Goal: Task Accomplishment & Management: Manage account settings

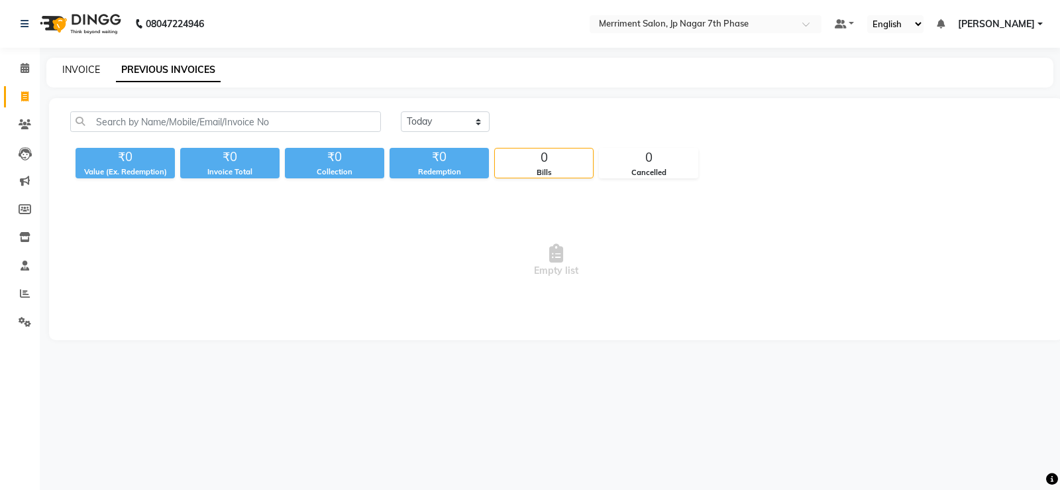
click at [76, 70] on link "INVOICE" at bounding box center [81, 70] width 38 height 12
select select "service"
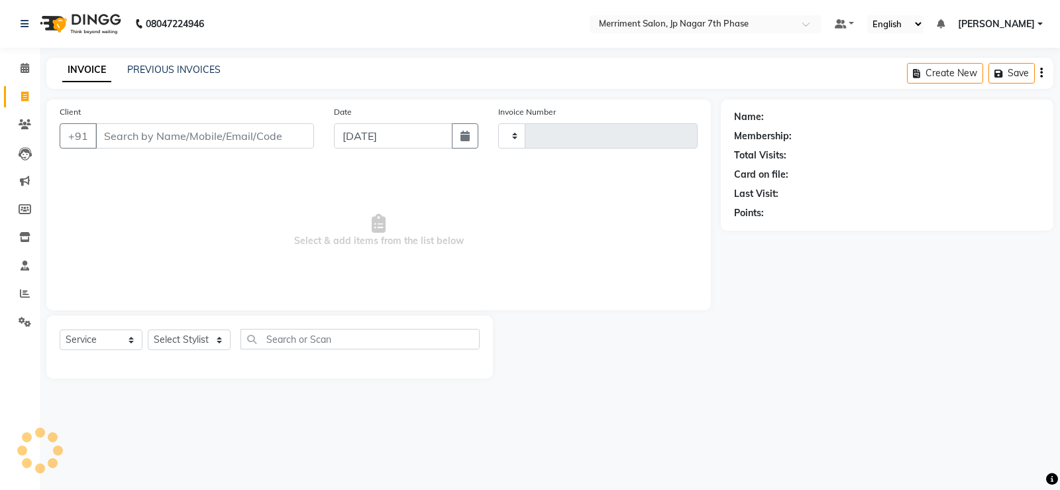
type input "4511"
select select "4110"
select select "P"
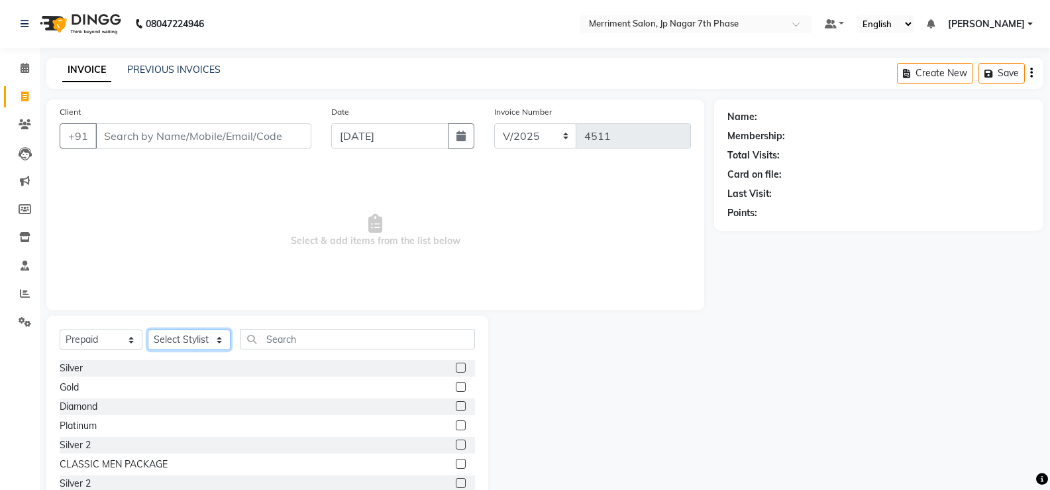
click at [169, 336] on select "Select Stylist Chiru Farman likha naho Nalina Nashrin naynika rai Nirmal Mandal…" at bounding box center [189, 339] width 83 height 21
select select "75887"
click at [148, 329] on select "Select Stylist Chiru Farman likha naho Nalina Nashrin naynika rai Nirmal Mandal…" at bounding box center [189, 339] width 83 height 21
click at [122, 340] on select "Select Service Product Membership Package Voucher Prepaid Gift Card" at bounding box center [101, 339] width 83 height 21
select select "service"
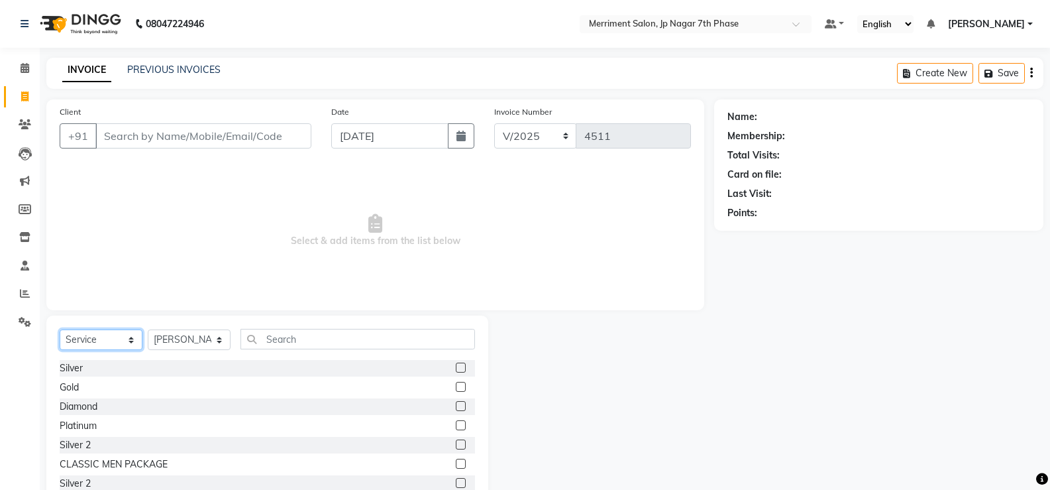
click at [60, 329] on select "Select Service Product Membership Package Voucher Prepaid Gift Card" at bounding box center [101, 339] width 83 height 21
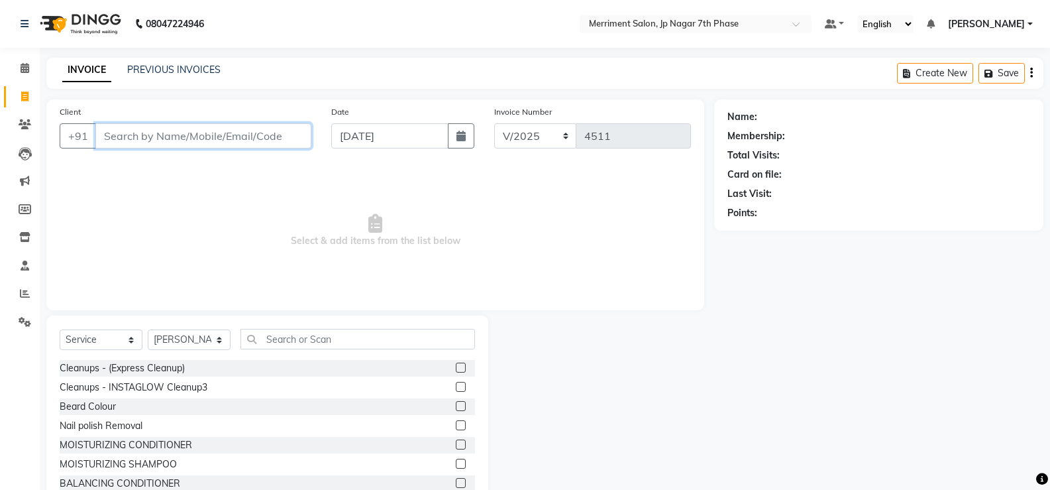
click at [180, 133] on input "Client" at bounding box center [203, 135] width 216 height 25
paste input "6363878740"
type input "6363878740"
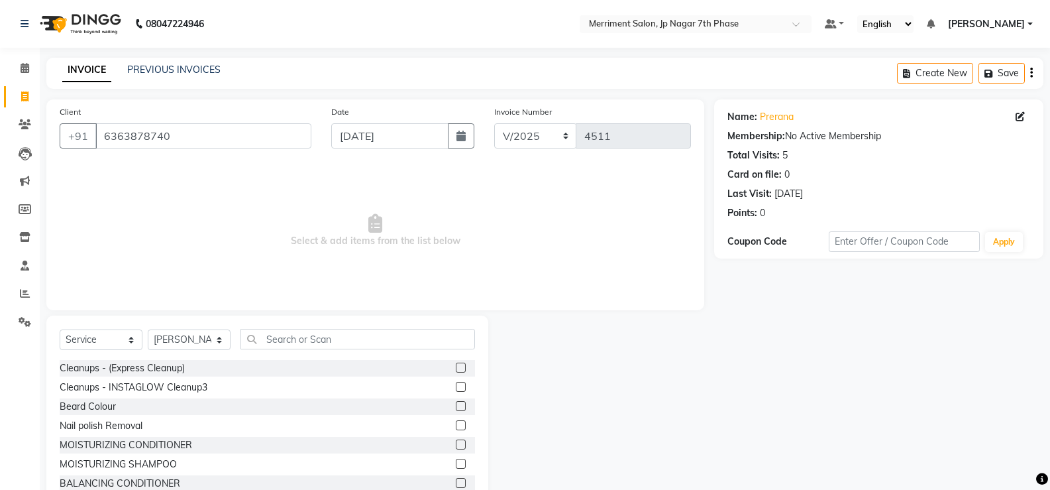
scroll to position [41, 0]
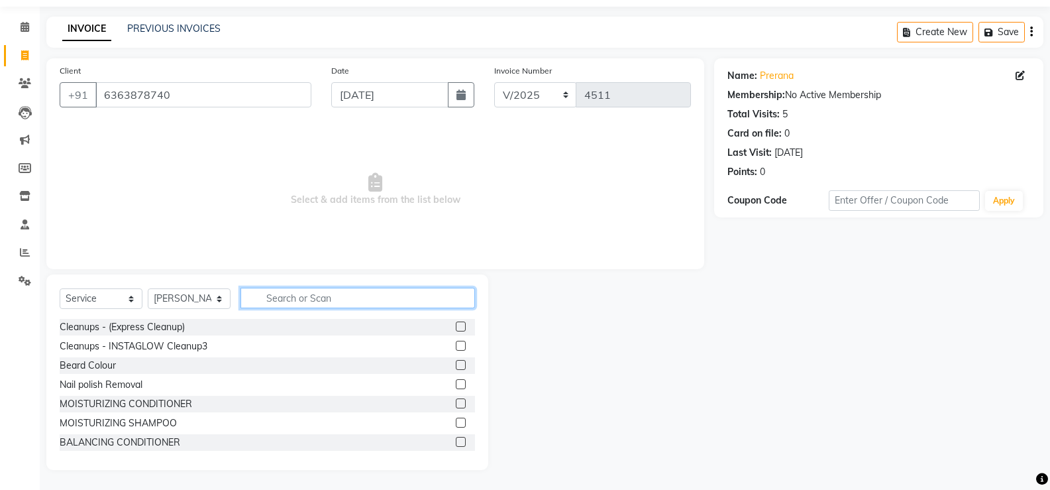
click at [337, 297] on input "text" at bounding box center [357, 297] width 234 height 21
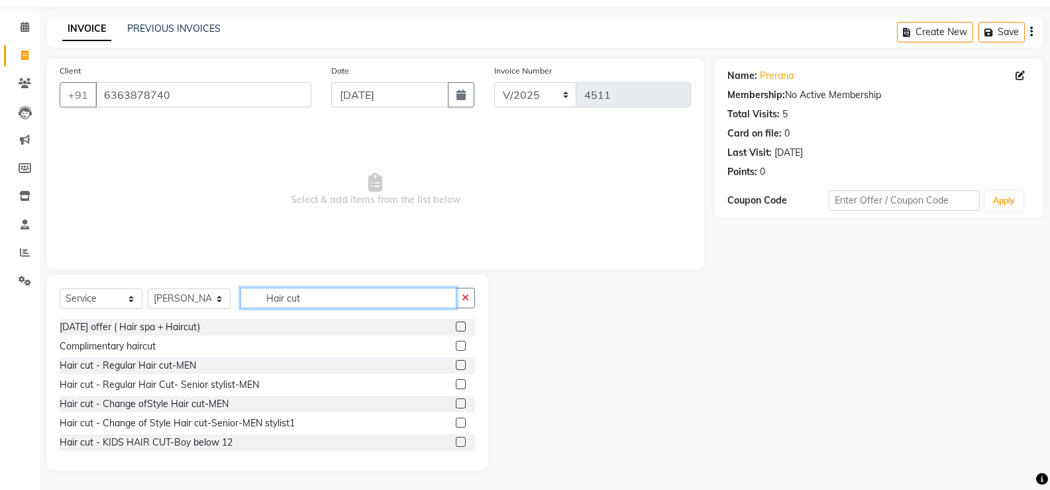
scroll to position [132, 0]
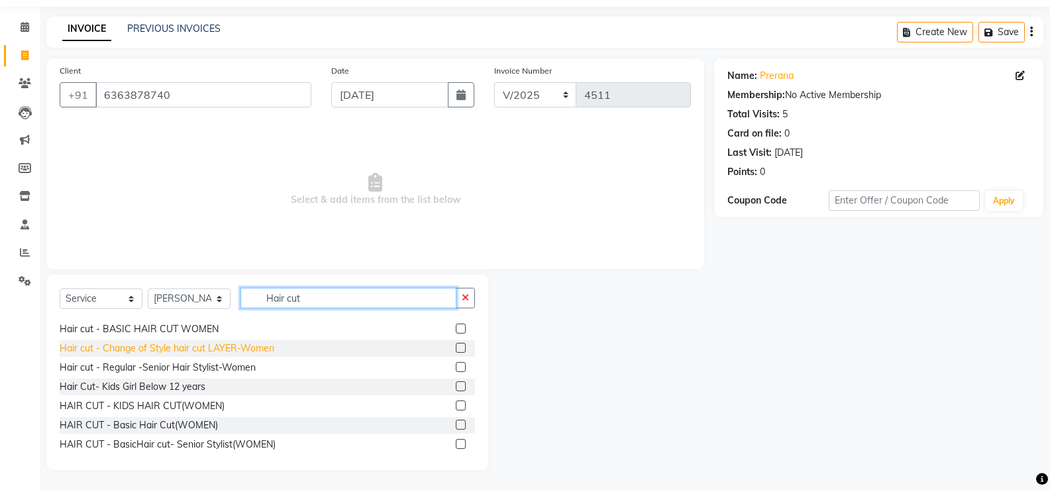
type input "Hair cut"
click at [254, 346] on div "Hair cut - Change of Style hair cut LAYER-Women" at bounding box center [167, 348] width 215 height 14
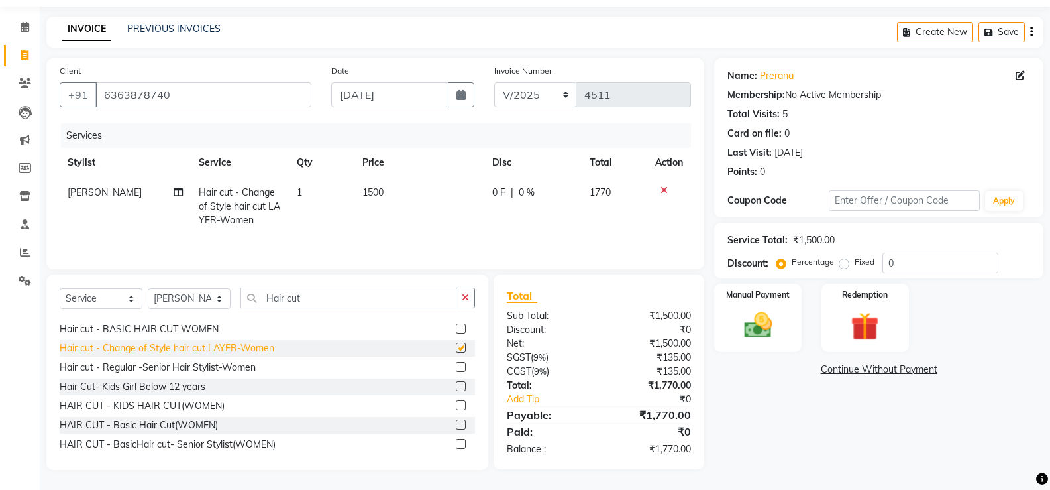
checkbox input "false"
click at [754, 314] on img at bounding box center [757, 325] width 47 height 34
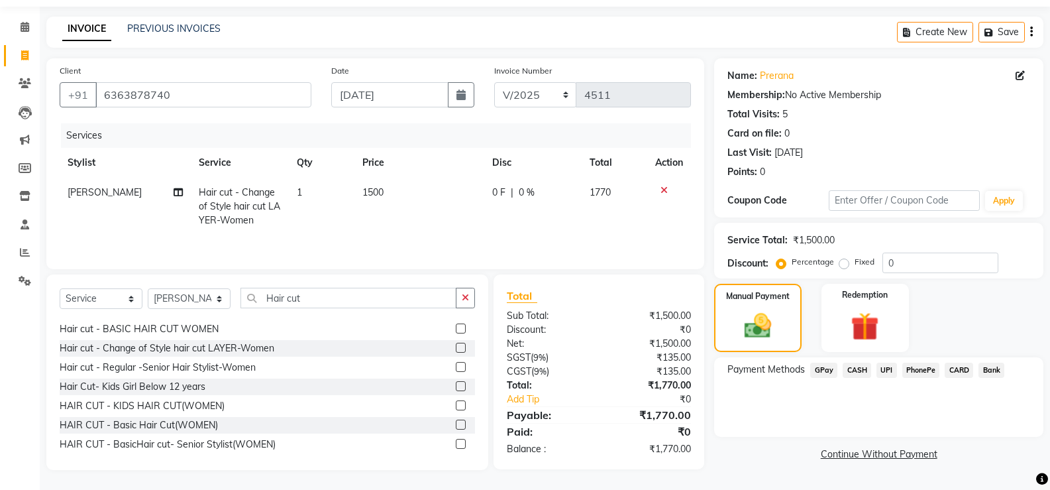
click at [857, 364] on span "CASH" at bounding box center [857, 369] width 28 height 15
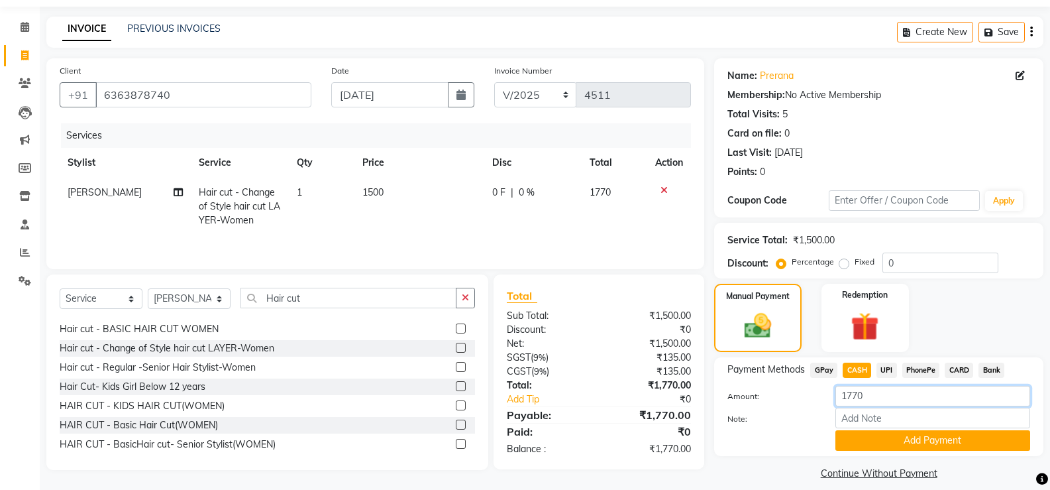
click at [880, 392] on input "1770" at bounding box center [932, 396] width 195 height 21
type input "1"
type input "1700"
click at [914, 448] on button "Add Payment" at bounding box center [932, 440] width 195 height 21
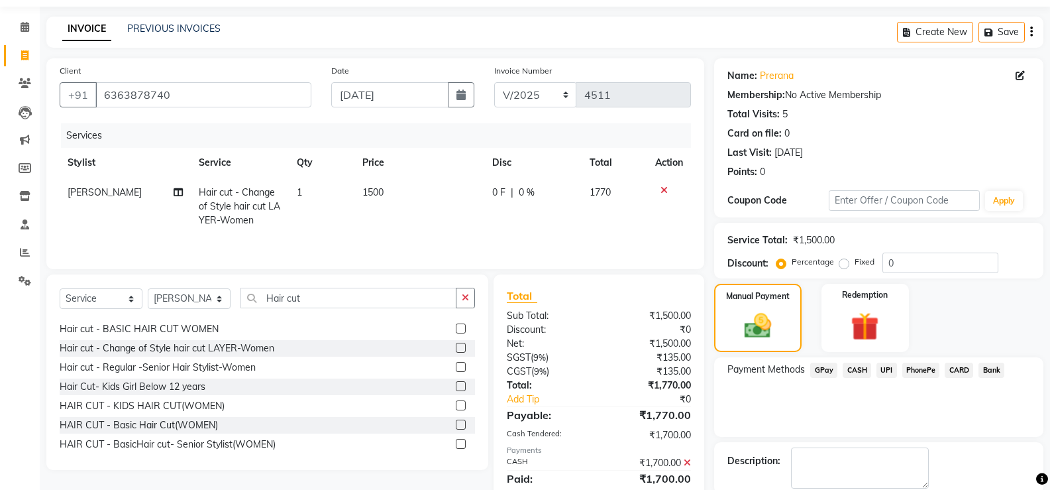
scroll to position [110, 0]
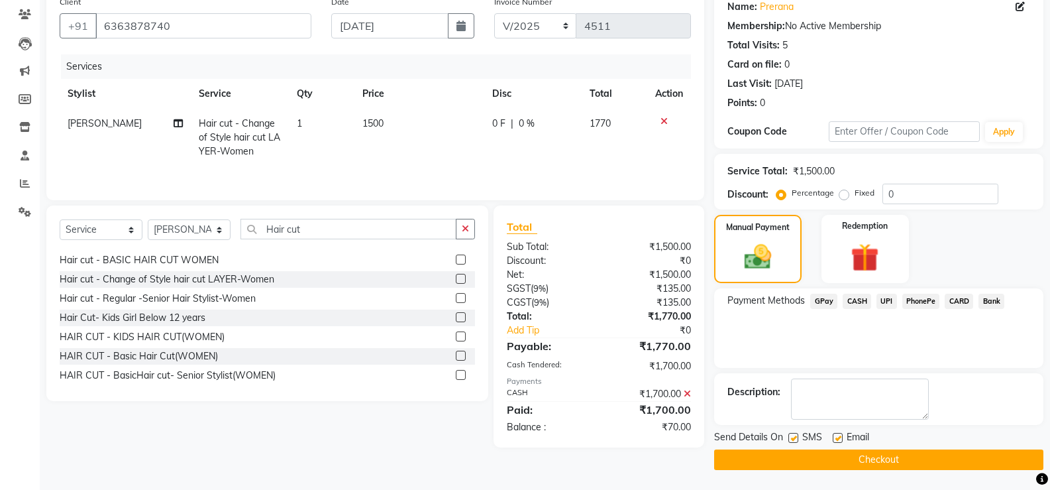
click at [889, 303] on span "UPI" at bounding box center [886, 300] width 21 height 15
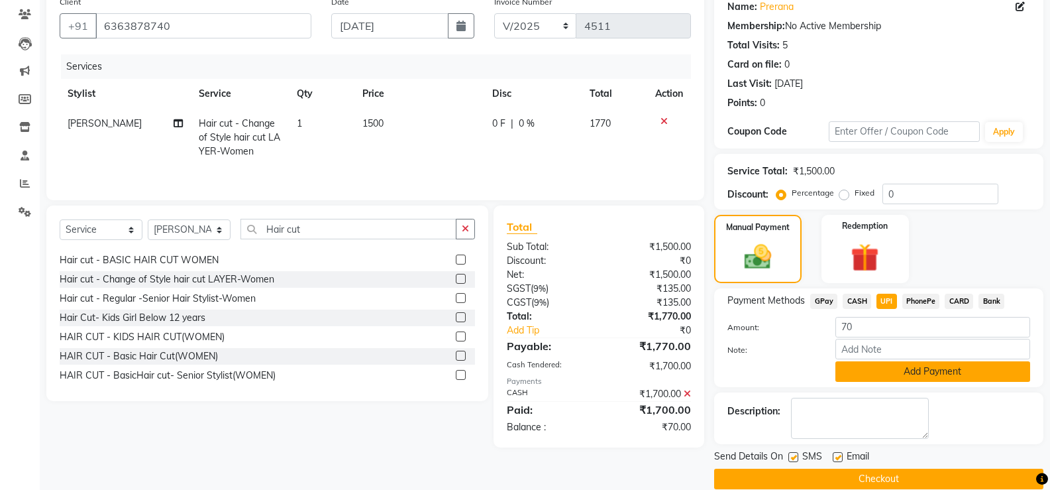
click at [949, 370] on button "Add Payment" at bounding box center [932, 371] width 195 height 21
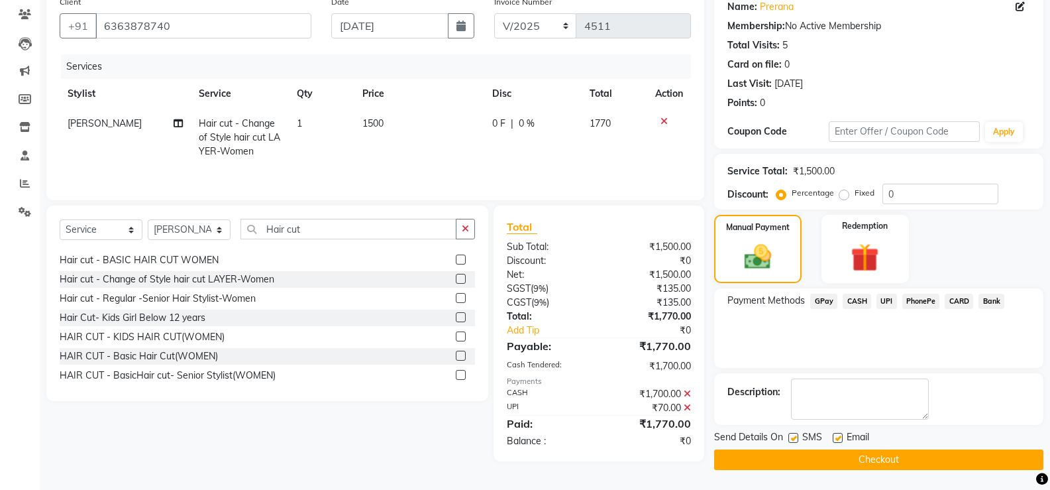
click at [915, 460] on button "Checkout" at bounding box center [878, 459] width 329 height 21
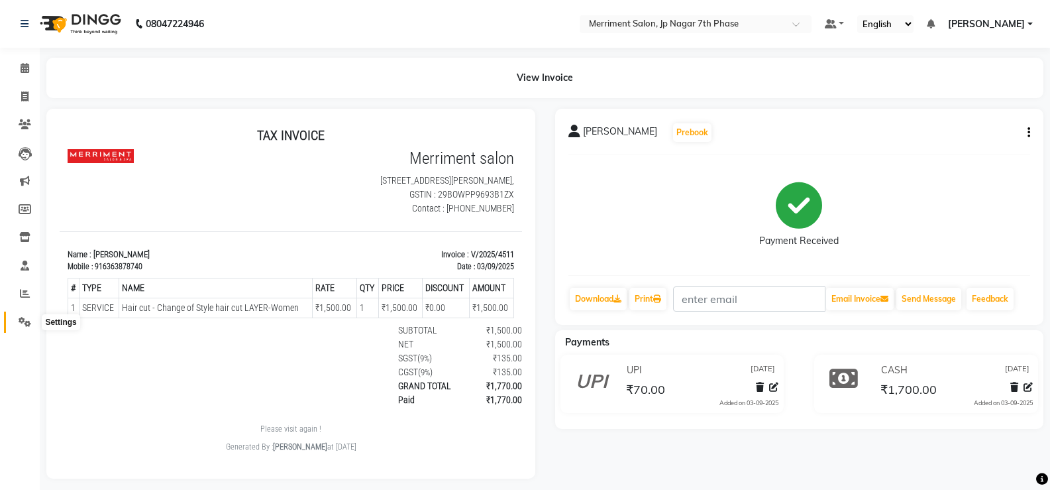
click at [21, 324] on icon at bounding box center [25, 322] width 13 height 10
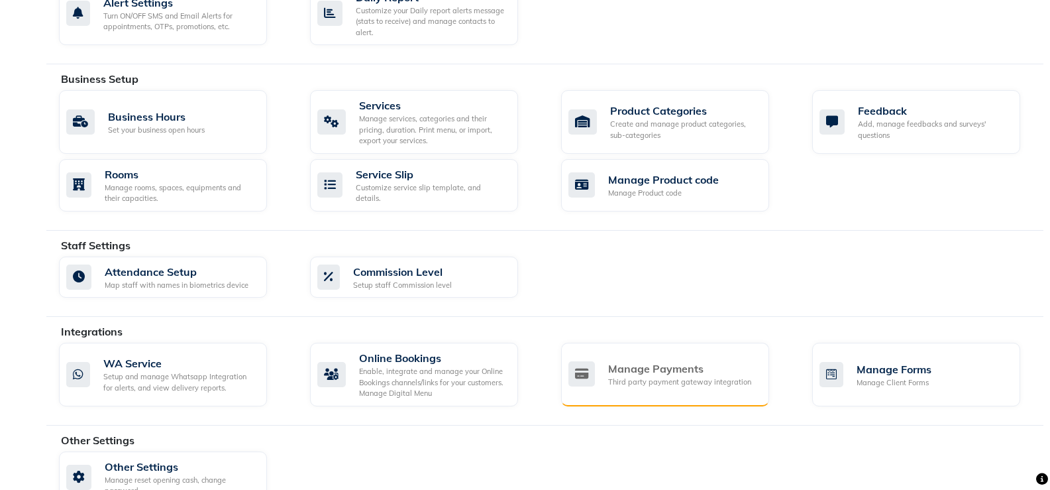
scroll to position [474, 0]
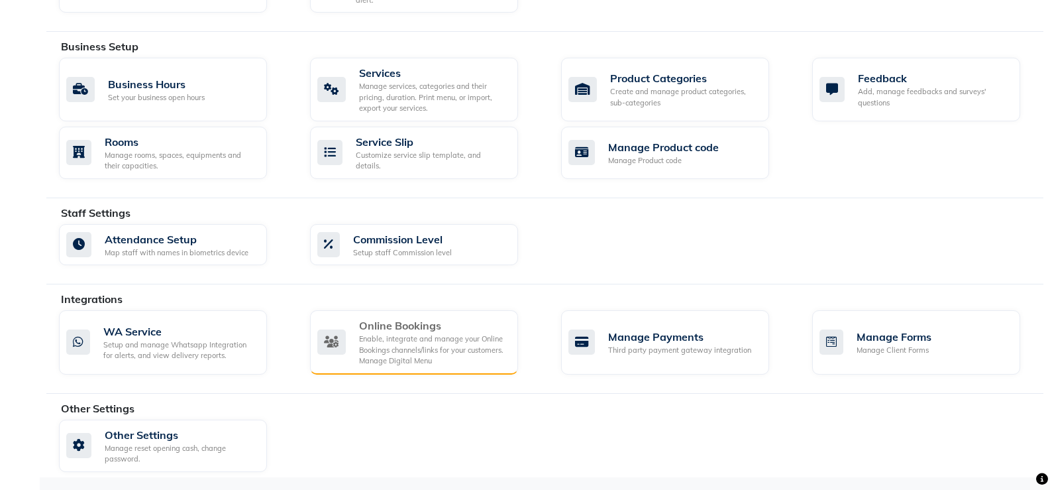
click at [359, 350] on div "Enable, integrate and manage your Online Bookings channels/links for your custo…" at bounding box center [433, 349] width 148 height 33
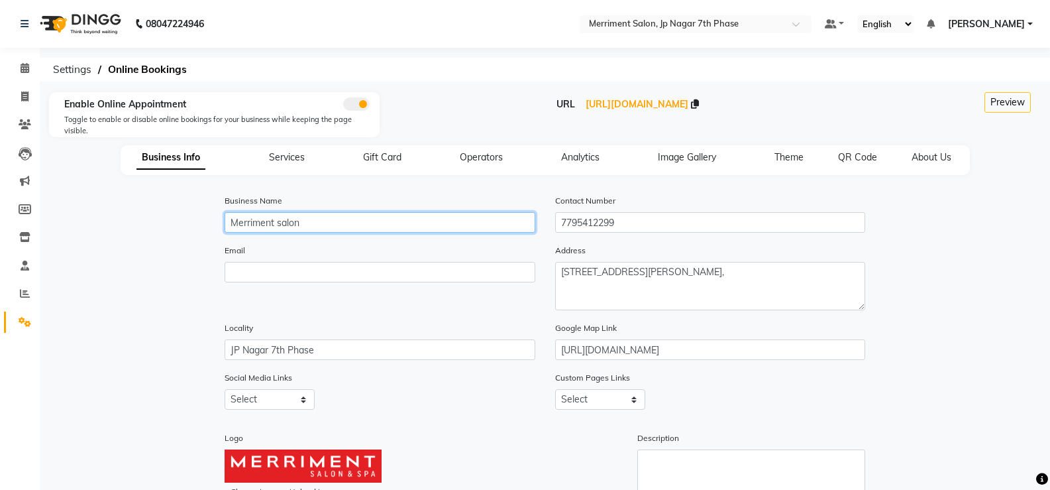
click at [278, 221] on input "Merriment salon" at bounding box center [380, 222] width 310 height 21
click at [368, 215] on input "Merrimentsalon" at bounding box center [380, 222] width 310 height 21
click at [239, 222] on input "Merrimentsalon" at bounding box center [380, 222] width 310 height 21
click at [323, 221] on input "merrimentsalon" at bounding box center [380, 222] width 310 height 21
click at [238, 223] on input "merrimentsalon" at bounding box center [380, 222] width 310 height 21
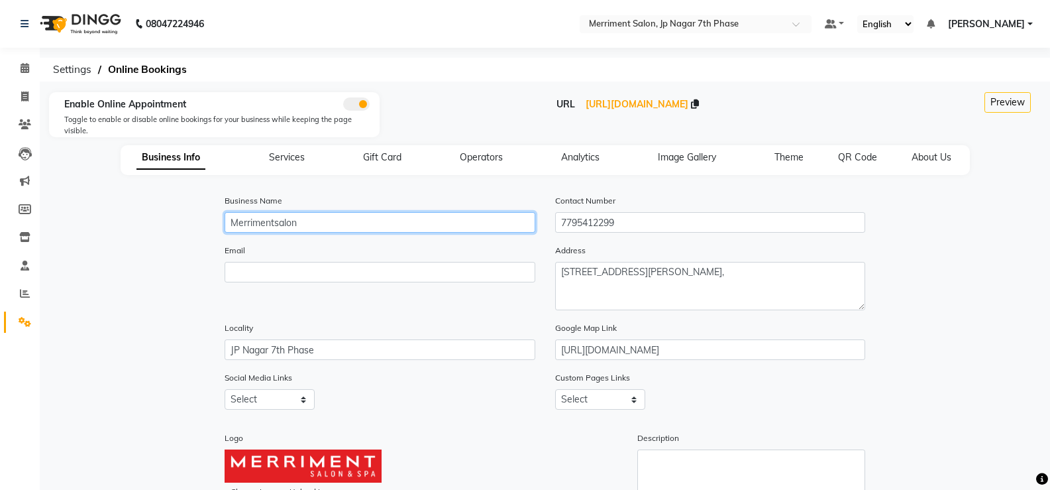
click at [304, 231] on input "Merrimentsalon" at bounding box center [380, 222] width 310 height 21
paste input "HALIYAROURGA CHANDRASHEKHAR PRIYANKA"
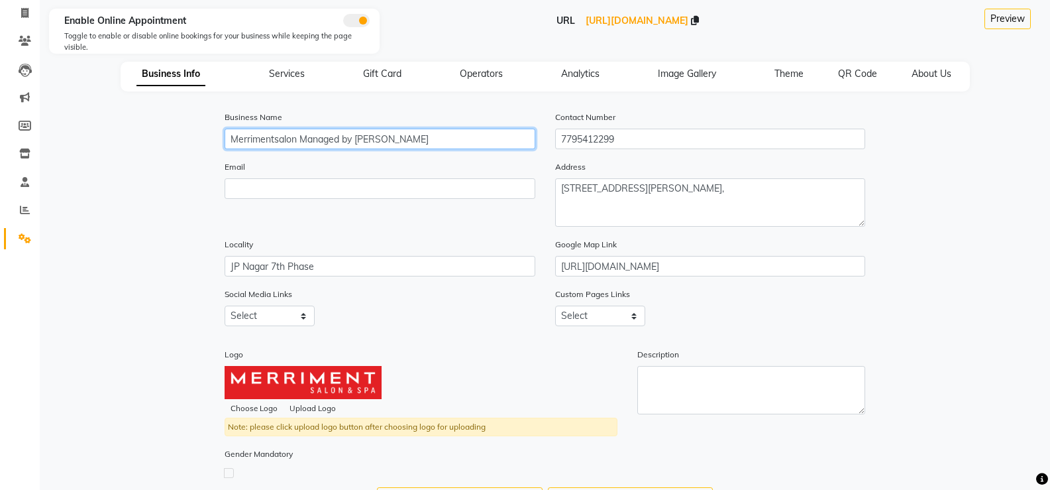
scroll to position [134, 0]
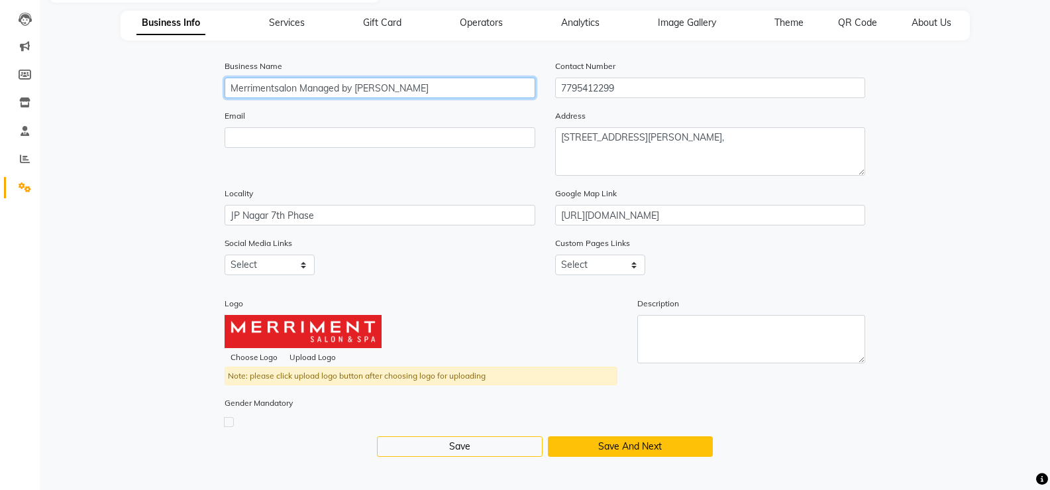
type input "Merrimentsalon Managed by HALIYAROURGA CHANDRASHEKHAR PRIYANKA"
click at [584, 439] on button "Save And Next" at bounding box center [630, 446] width 165 height 21
select select "15: 15"
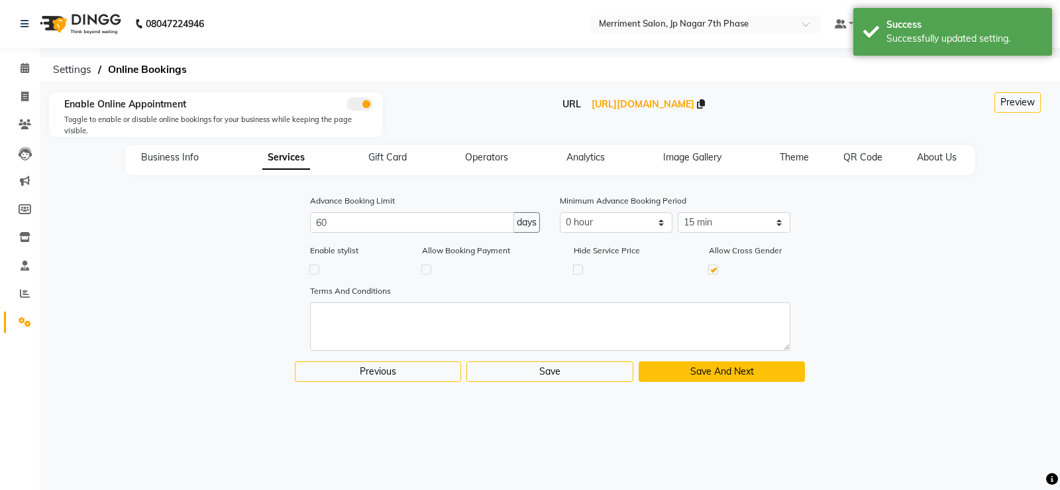
click at [674, 361] on button "Save And Next" at bounding box center [722, 371] width 167 height 21
select select
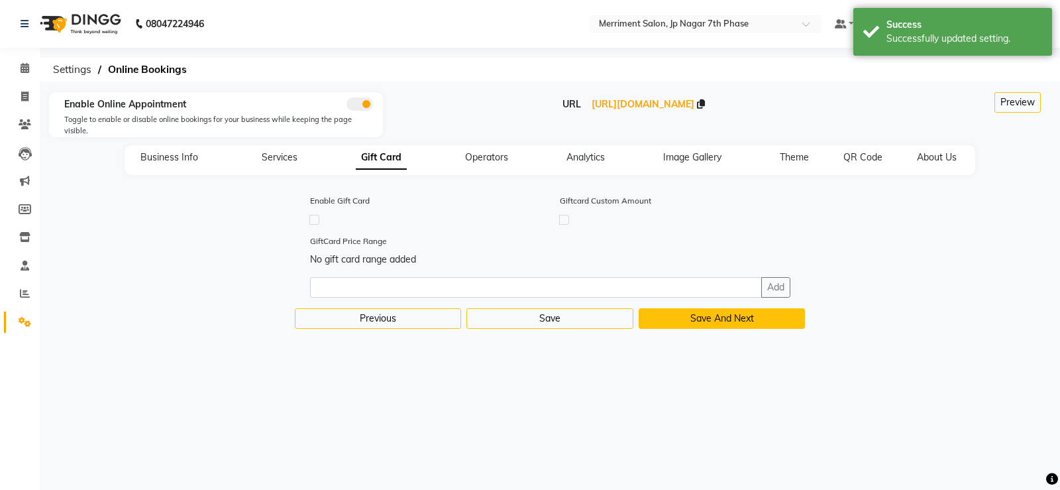
click at [722, 313] on button "Save And Next" at bounding box center [722, 318] width 167 height 21
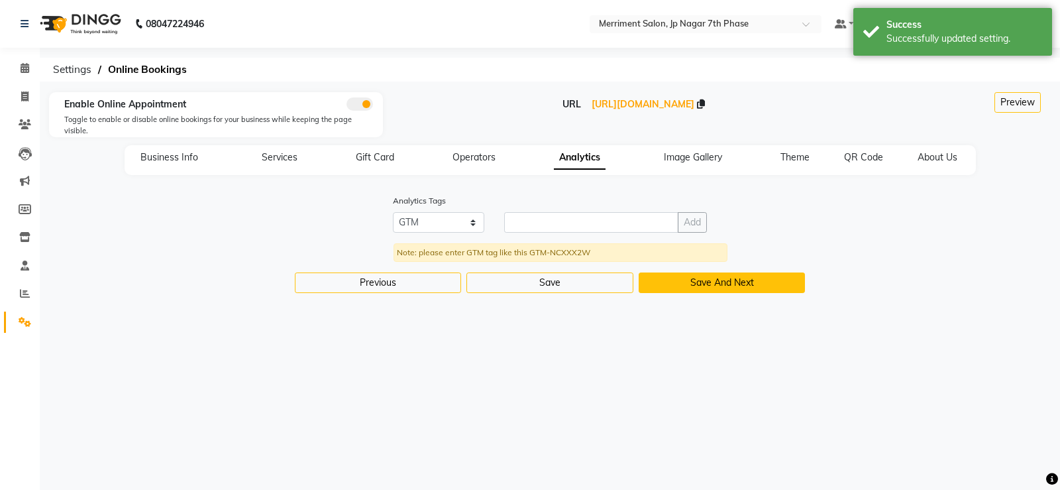
click at [726, 272] on button "Save And Next" at bounding box center [722, 282] width 167 height 21
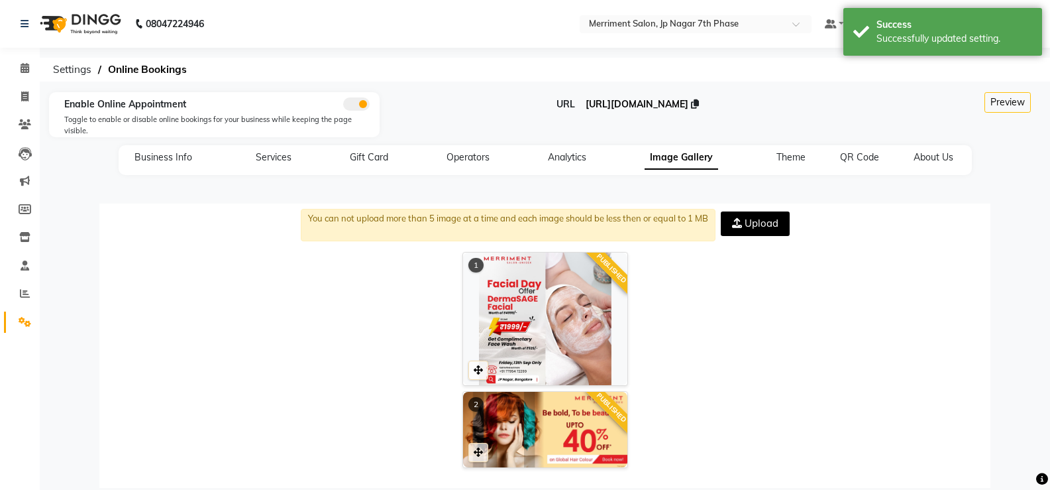
click at [688, 102] on span "https://dingg.app/booking/-merriment-salon-jp-nagar-7th-phase" at bounding box center [637, 104] width 103 height 12
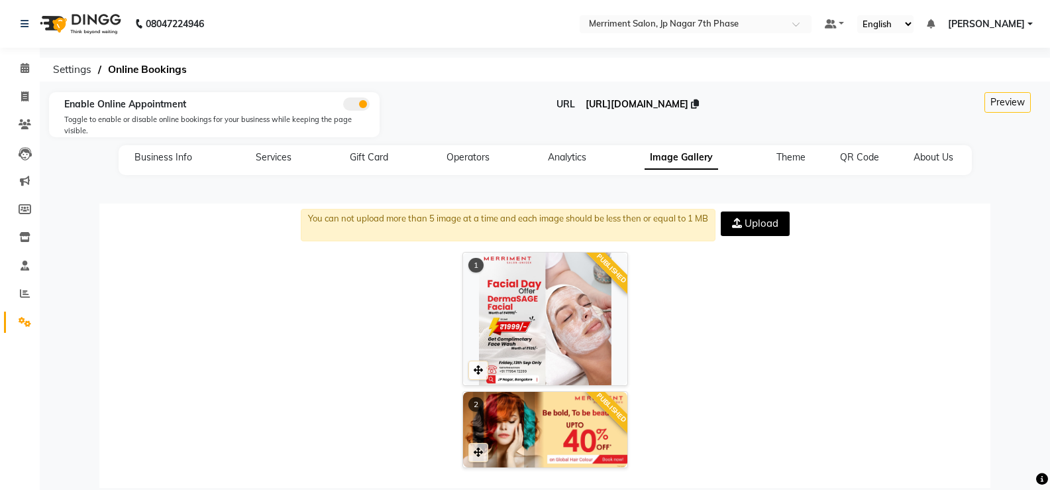
click at [688, 107] on span "https://dingg.app/booking/-merriment-salon-jp-nagar-7th-phase" at bounding box center [637, 104] width 103 height 12
click at [699, 105] on icon at bounding box center [695, 103] width 8 height 9
click at [170, 306] on div "1 PUBLISHED 2 PUBLISHED" at bounding box center [545, 360] width 878 height 216
click at [699, 105] on icon at bounding box center [695, 103] width 8 height 9
click at [688, 103] on span "https://dingg.app/booking/-merriment-salon-jp-nagar-7th-phase" at bounding box center [637, 104] width 103 height 12
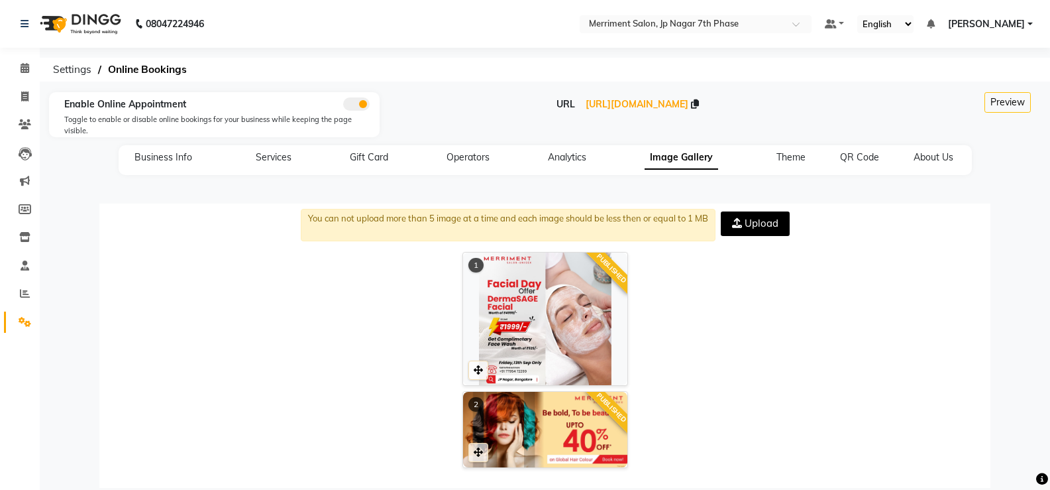
click at [52, 26] on img at bounding box center [79, 23] width 91 height 37
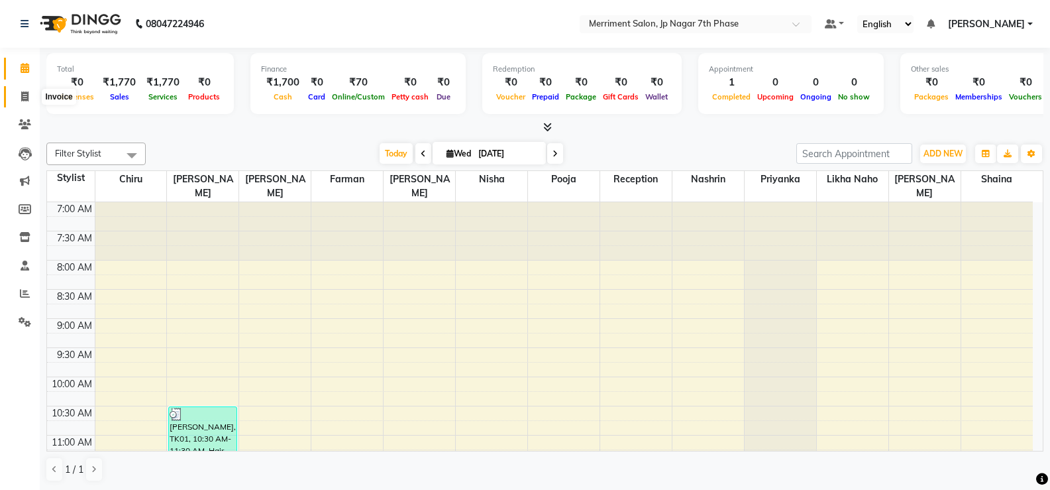
click at [23, 97] on icon at bounding box center [24, 96] width 7 height 10
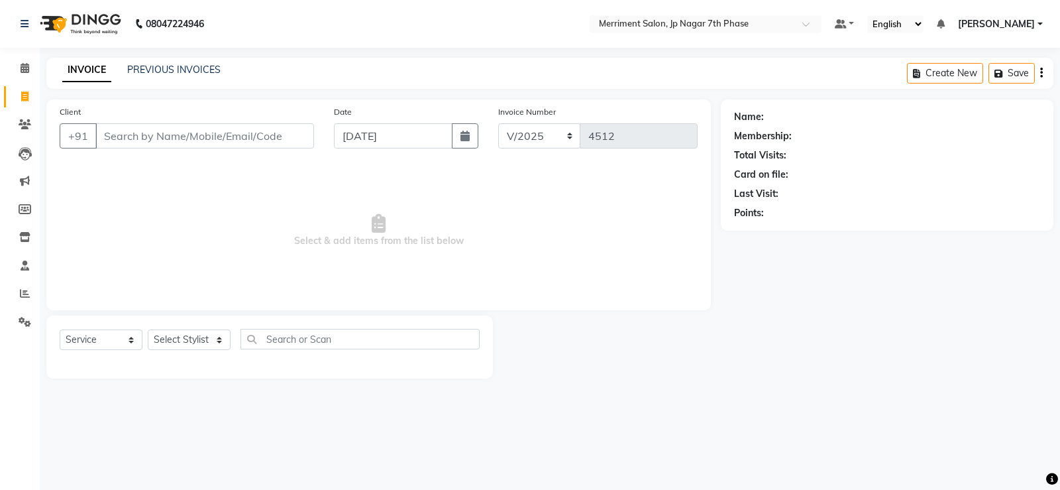
select select "P"
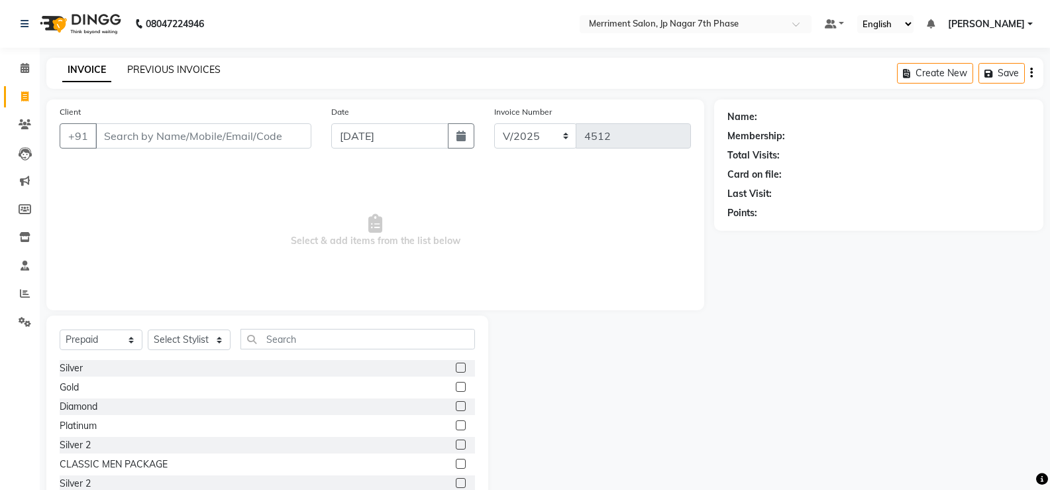
click at [208, 64] on link "PREVIOUS INVOICES" at bounding box center [173, 70] width 93 height 12
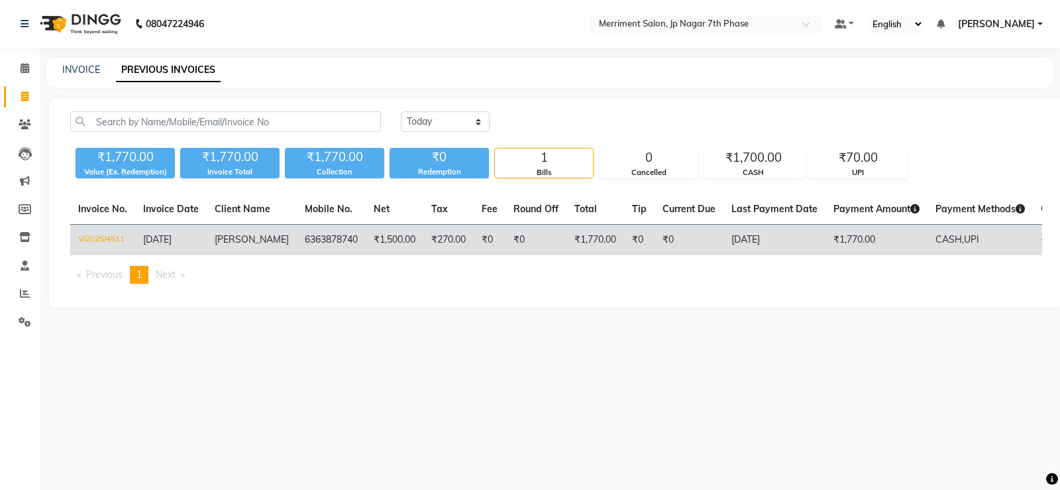
click at [112, 236] on td "V/2025/4511" at bounding box center [102, 240] width 65 height 31
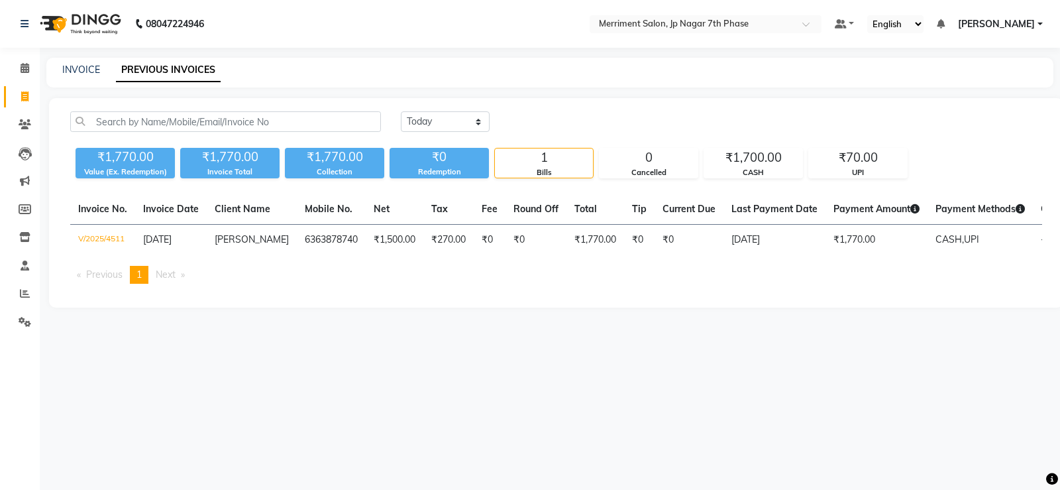
click at [1036, 18] on link "[PERSON_NAME]" at bounding box center [1000, 24] width 85 height 14
click at [971, 103] on div "Version:3.17.0" at bounding box center [974, 111] width 121 height 19
click at [1018, 29] on span "[PERSON_NAME]" at bounding box center [996, 24] width 77 height 14
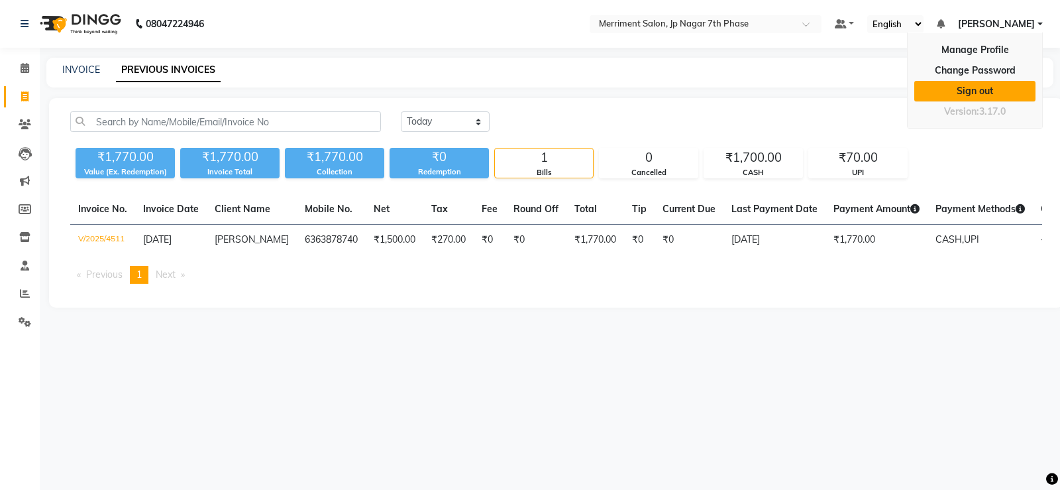
click at [1000, 81] on link "Sign out" at bounding box center [974, 91] width 121 height 21
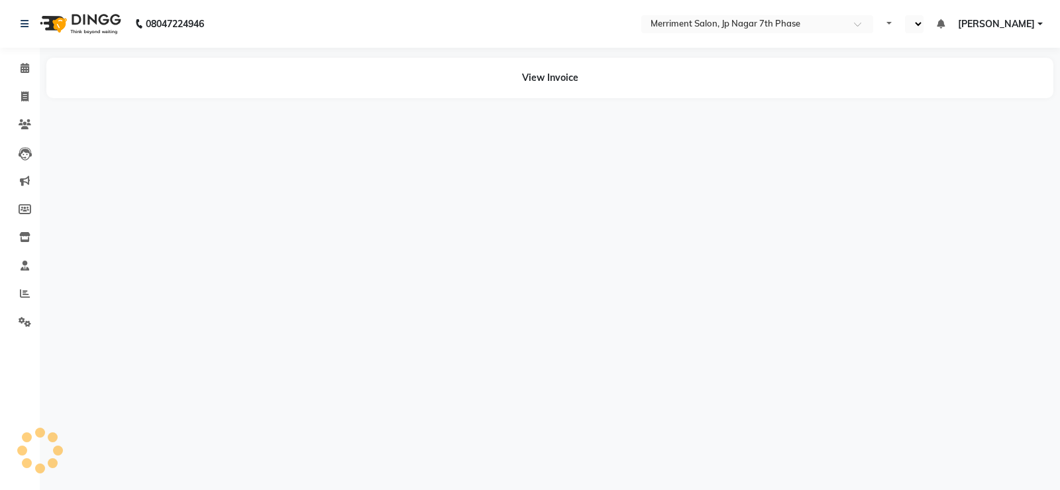
select select "en"
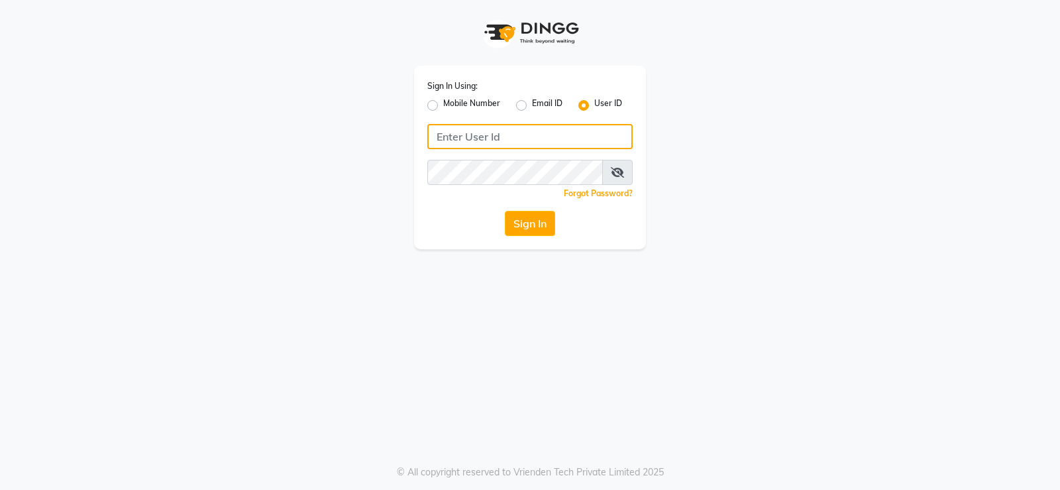
type input "8095494648"
click at [443, 109] on label "Mobile Number" at bounding box center [471, 105] width 57 height 16
click at [443, 106] on input "Mobile Number" at bounding box center [447, 101] width 9 height 9
radio input "true"
radio input "false"
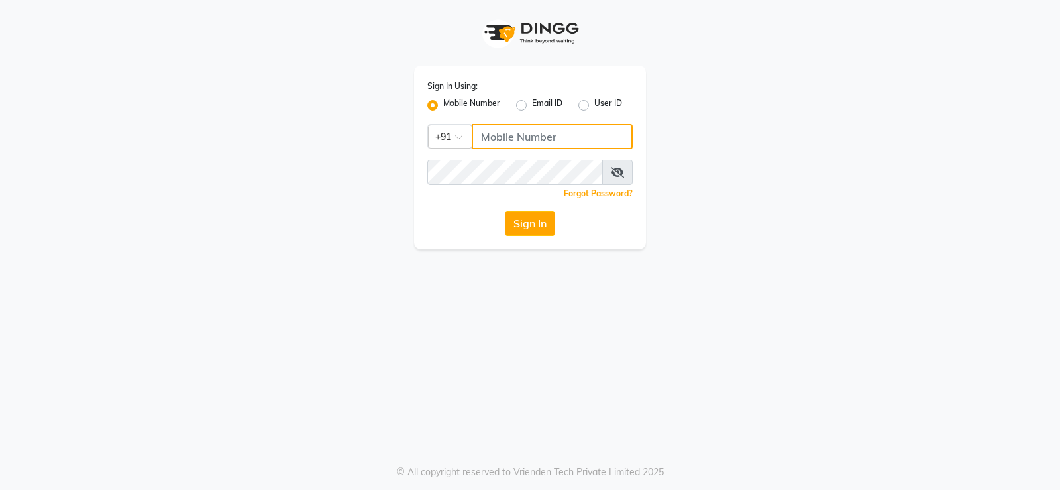
click at [531, 142] on input "Username" at bounding box center [552, 136] width 161 height 25
type input "8920120790"
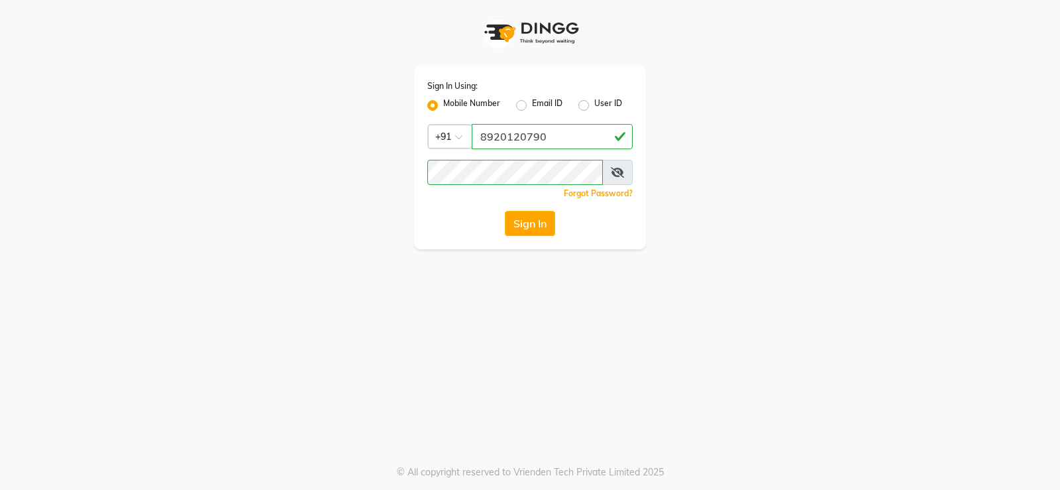
click at [826, 289] on div "Sign In Using: Mobile Number Email ID User ID Country Code × +91 8920120790 Rem…" at bounding box center [530, 245] width 1060 height 490
click at [538, 231] on button "Sign In" at bounding box center [530, 223] width 50 height 25
